Goal: Task Accomplishment & Management: Use online tool/utility

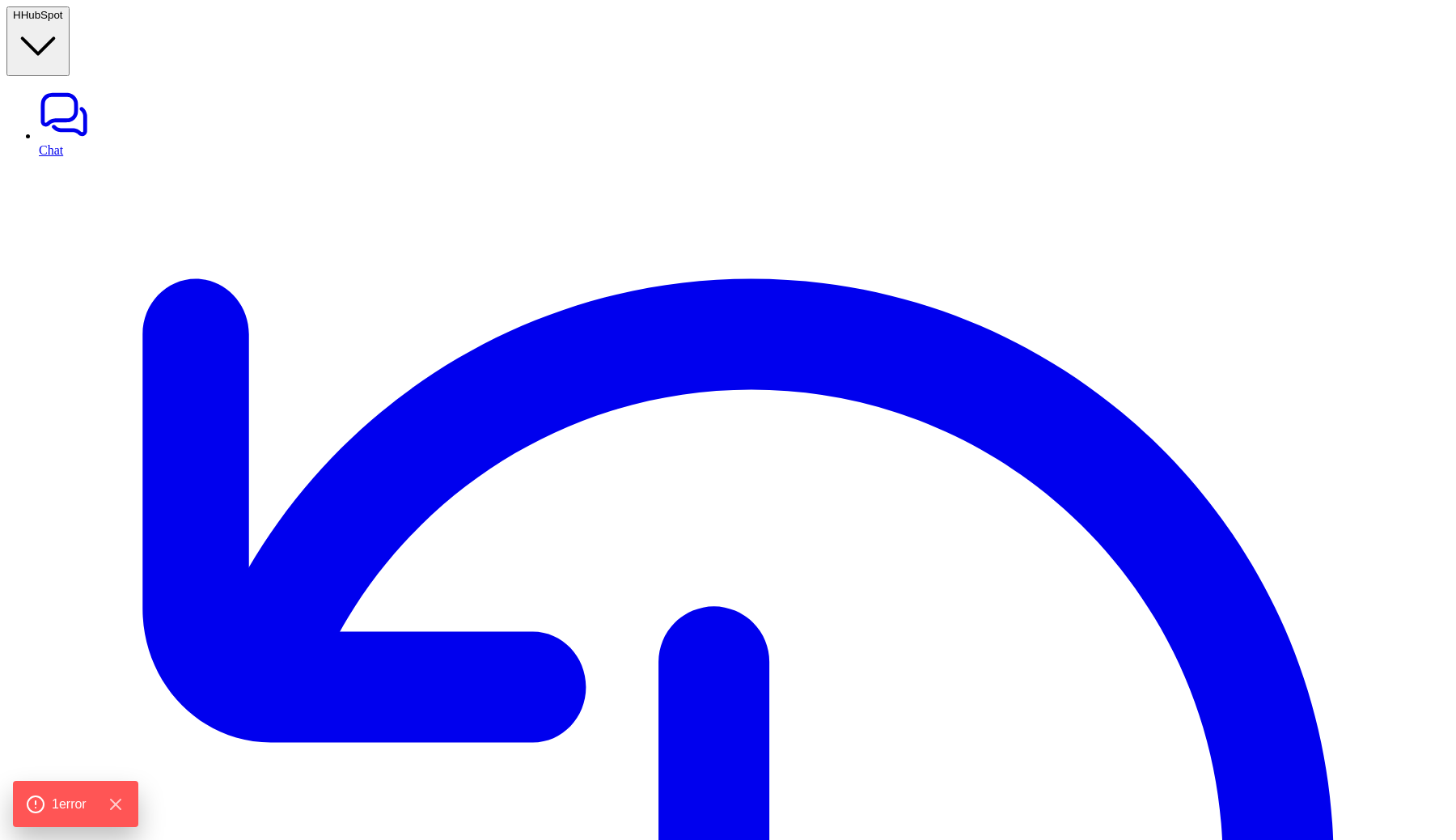
type textarea "**********"
type input "***"
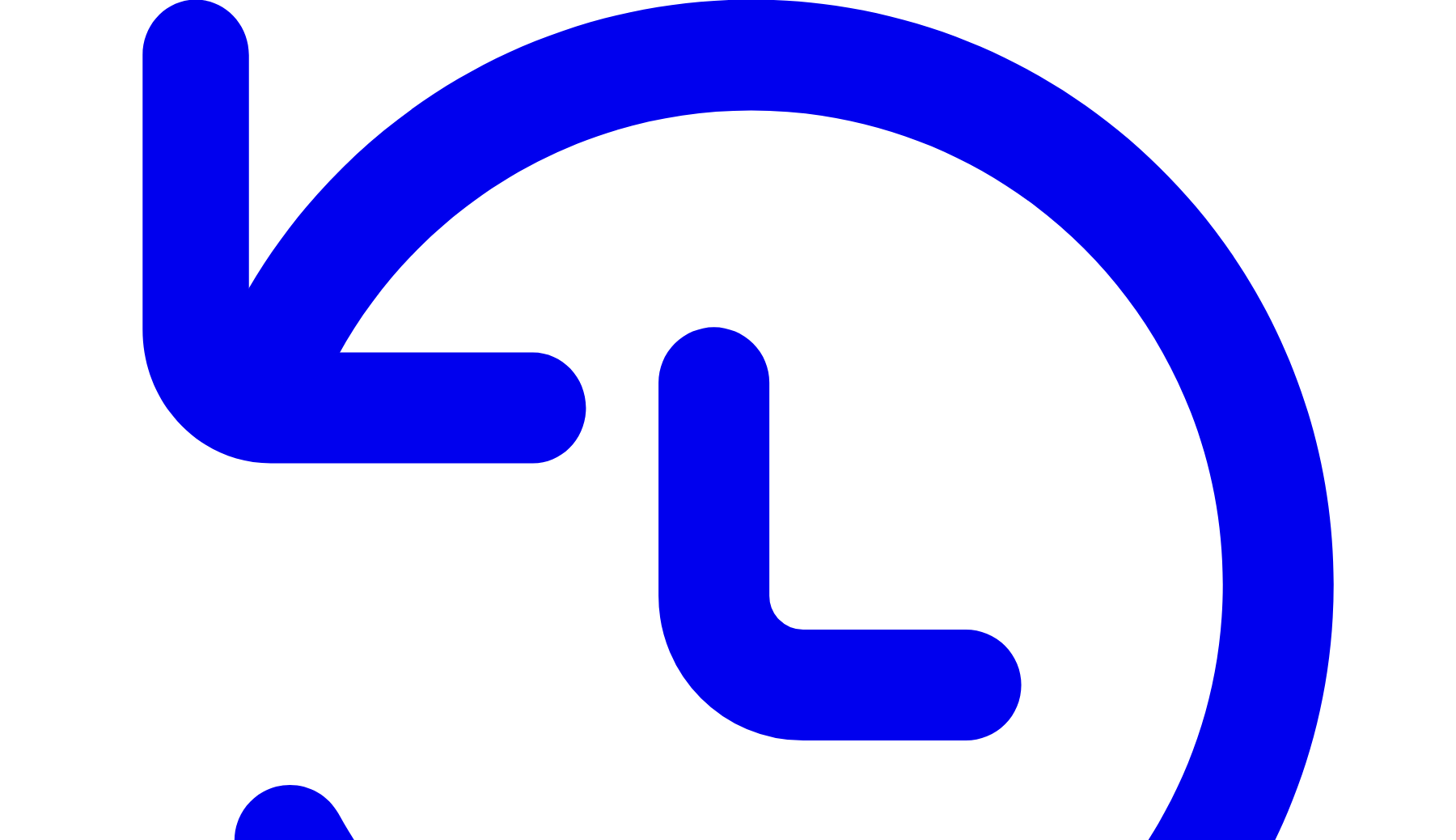
scroll to position [320, 0]
